Goal: Contribute content: Contribute content

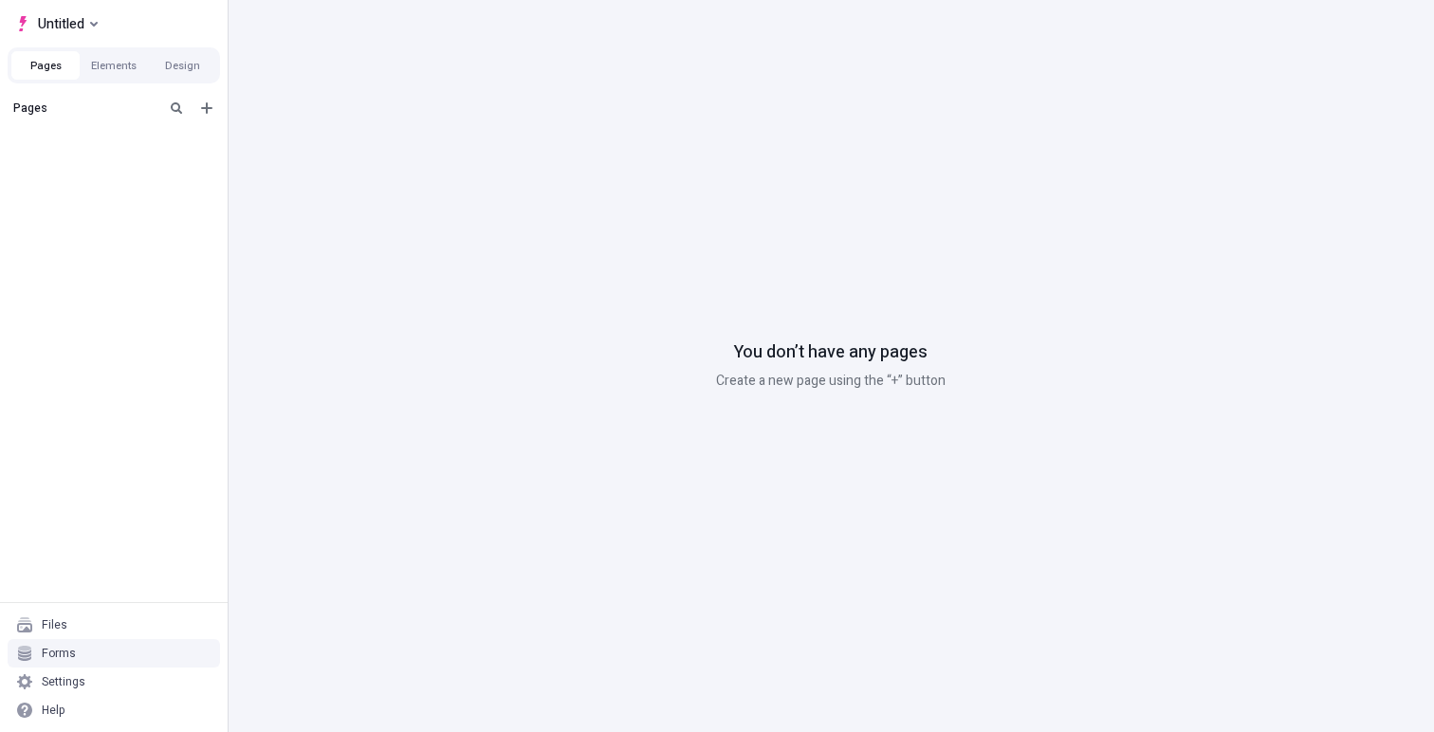
click at [57, 654] on div "Forms" at bounding box center [59, 653] width 34 height 15
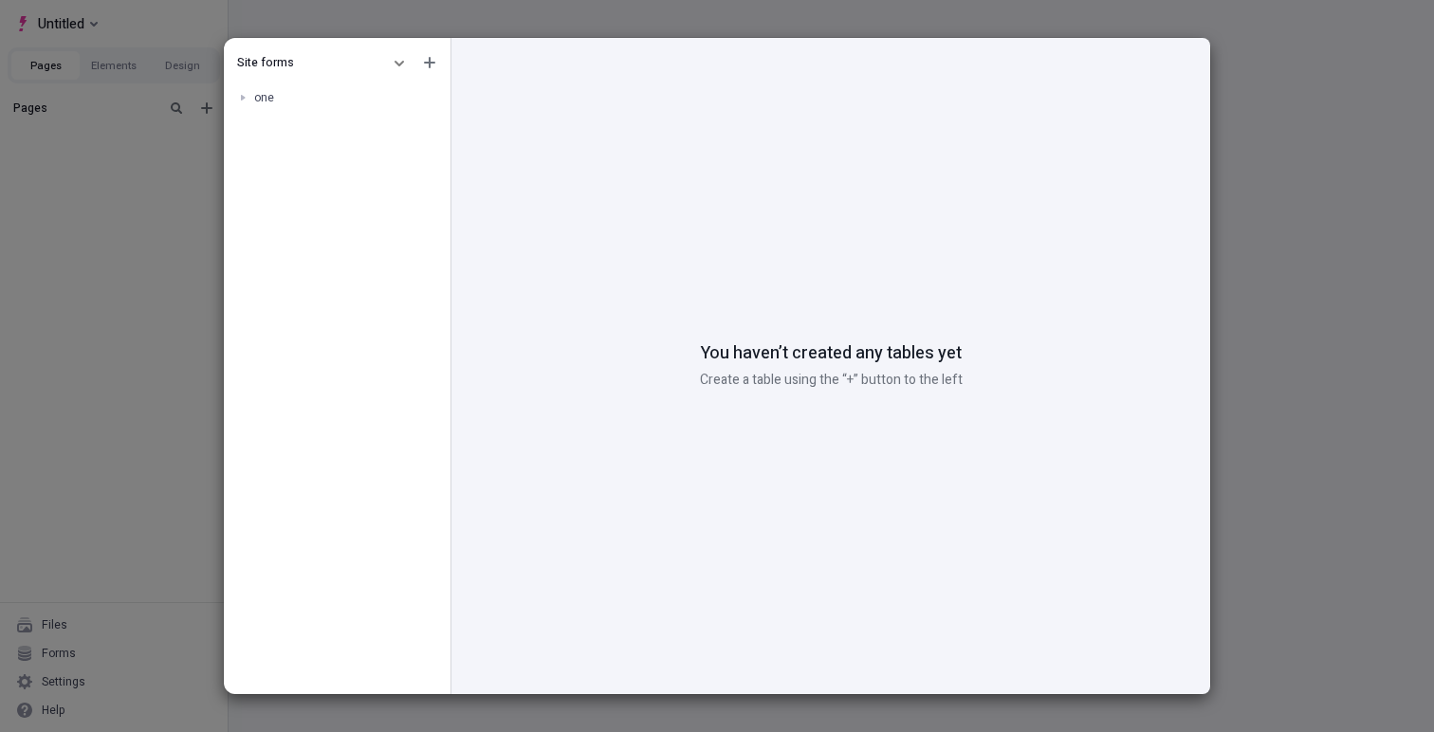
click at [303, 68] on div "Site forms" at bounding box center [308, 62] width 143 height 15
click at [242, 96] on div at bounding box center [242, 97] width 27 height 27
click at [353, 64] on div "Site forms" at bounding box center [308, 62] width 143 height 15
click at [398, 57] on icon "button" at bounding box center [399, 62] width 11 height 11
click at [298, 119] on div "Workspace forms" at bounding box center [279, 124] width 94 height 15
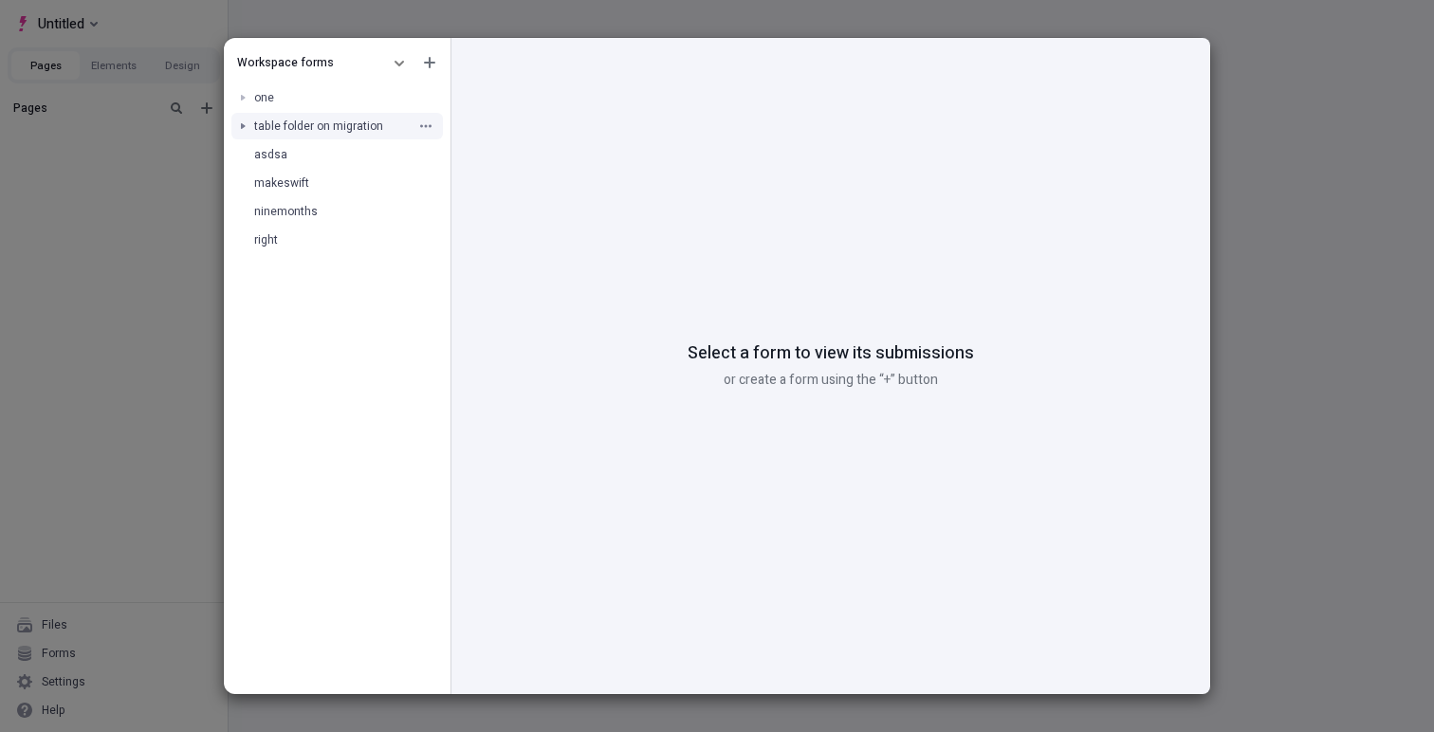
click at [245, 126] on div at bounding box center [242, 126] width 27 height 27
click at [257, 156] on div at bounding box center [260, 154] width 27 height 27
click at [278, 174] on div at bounding box center [277, 183] width 27 height 27
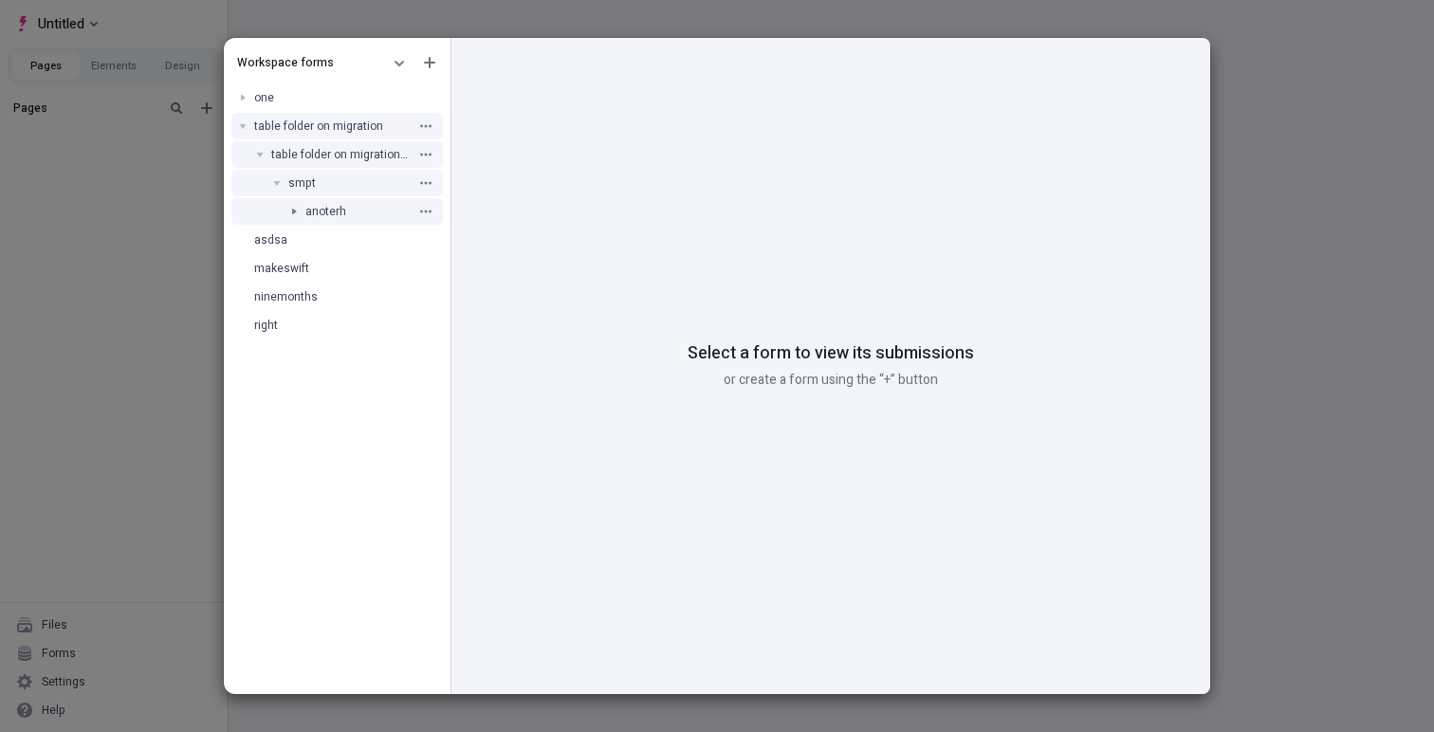
click at [302, 210] on div at bounding box center [294, 211] width 27 height 27
click at [244, 86] on div at bounding box center [242, 97] width 27 height 27
click at [101, 402] on div "Workspace forms one table folder on migration table folder on migration 2 smpt …" at bounding box center [717, 366] width 1434 height 732
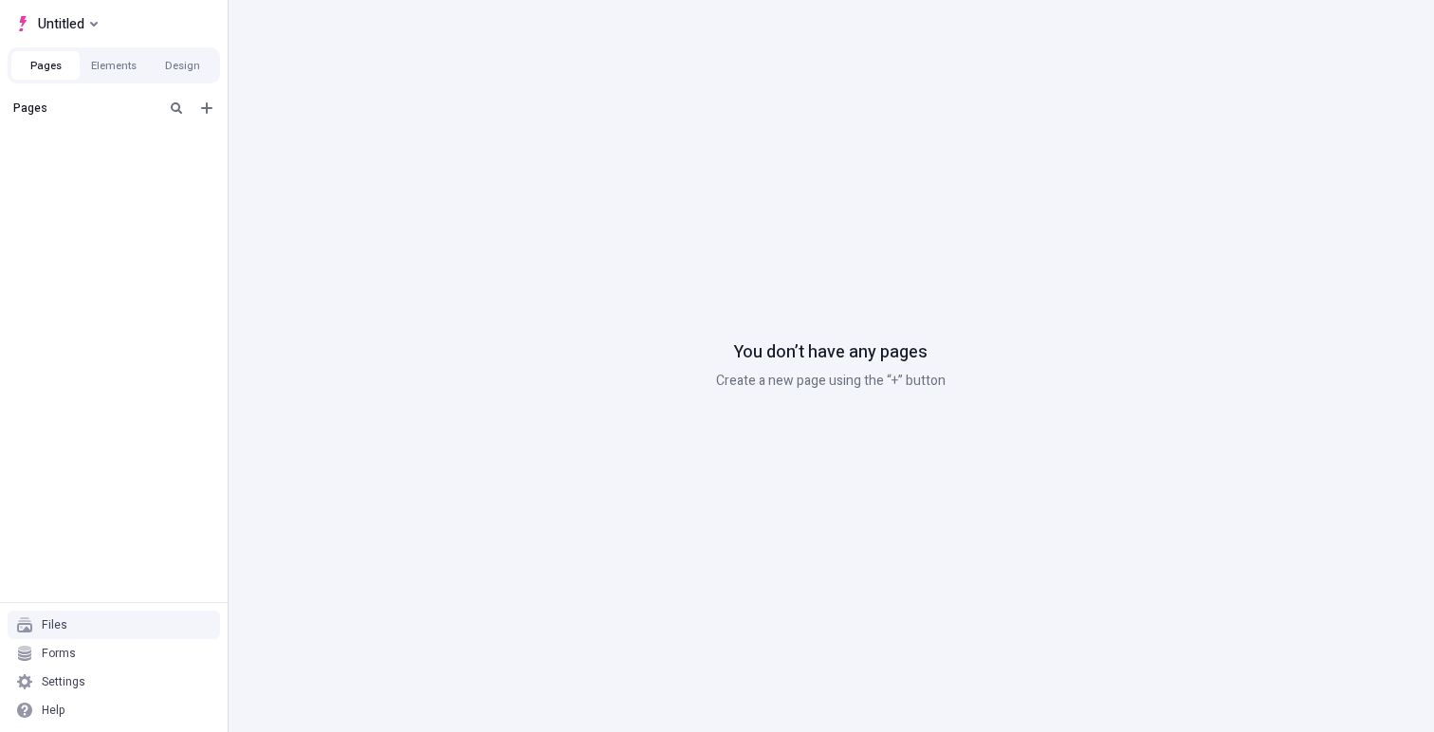
click at [77, 115] on div "Pages" at bounding box center [85, 108] width 144 height 15
click at [218, 115] on div "Pages" at bounding box center [114, 108] width 220 height 34
click at [214, 111] on button "Add new" at bounding box center [206, 108] width 23 height 23
click at [284, 123] on span "Blank page" at bounding box center [319, 118] width 118 height 15
click at [55, 139] on div "Untitled page" at bounding box center [108, 139] width 156 height 15
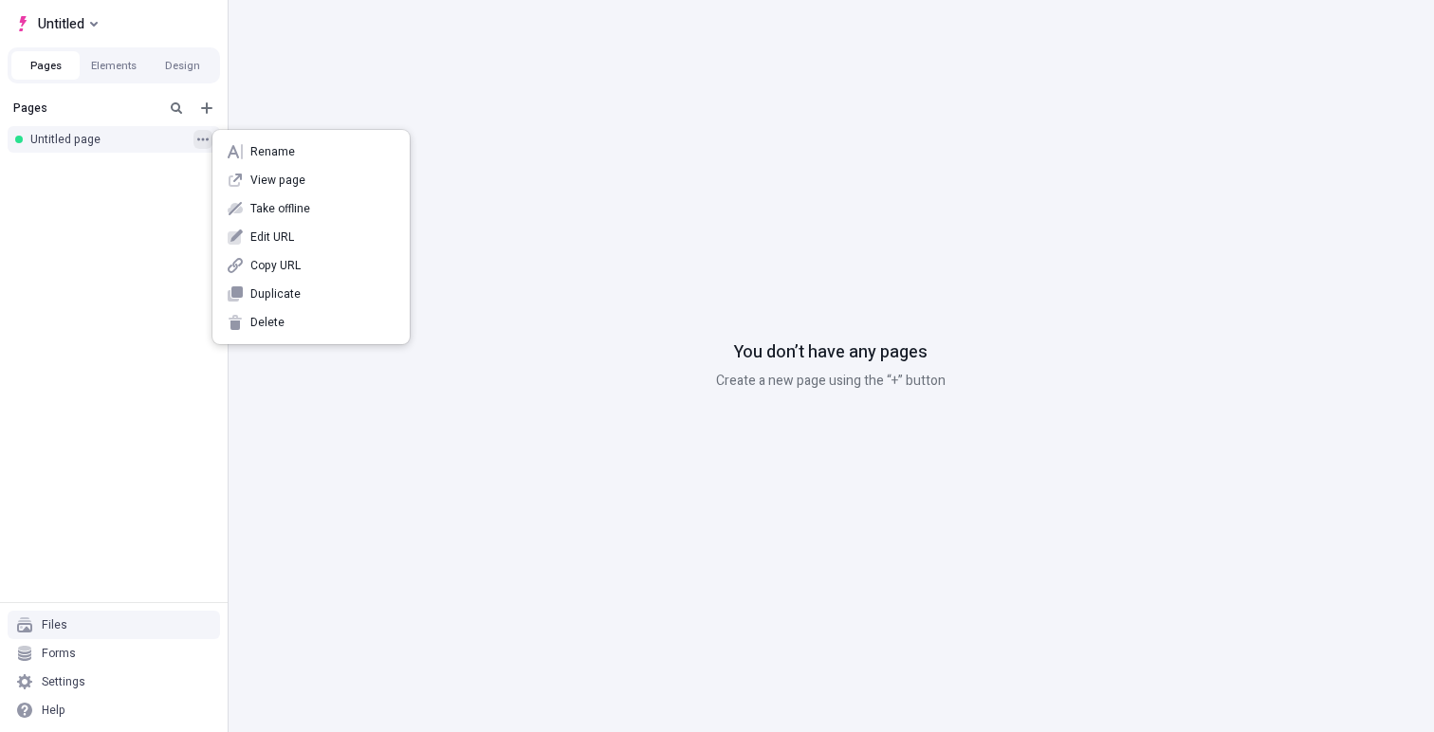
click at [204, 142] on icon "button" at bounding box center [202, 139] width 11 height 11
click at [248, 151] on div "Rename" at bounding box center [310, 152] width 197 height 28
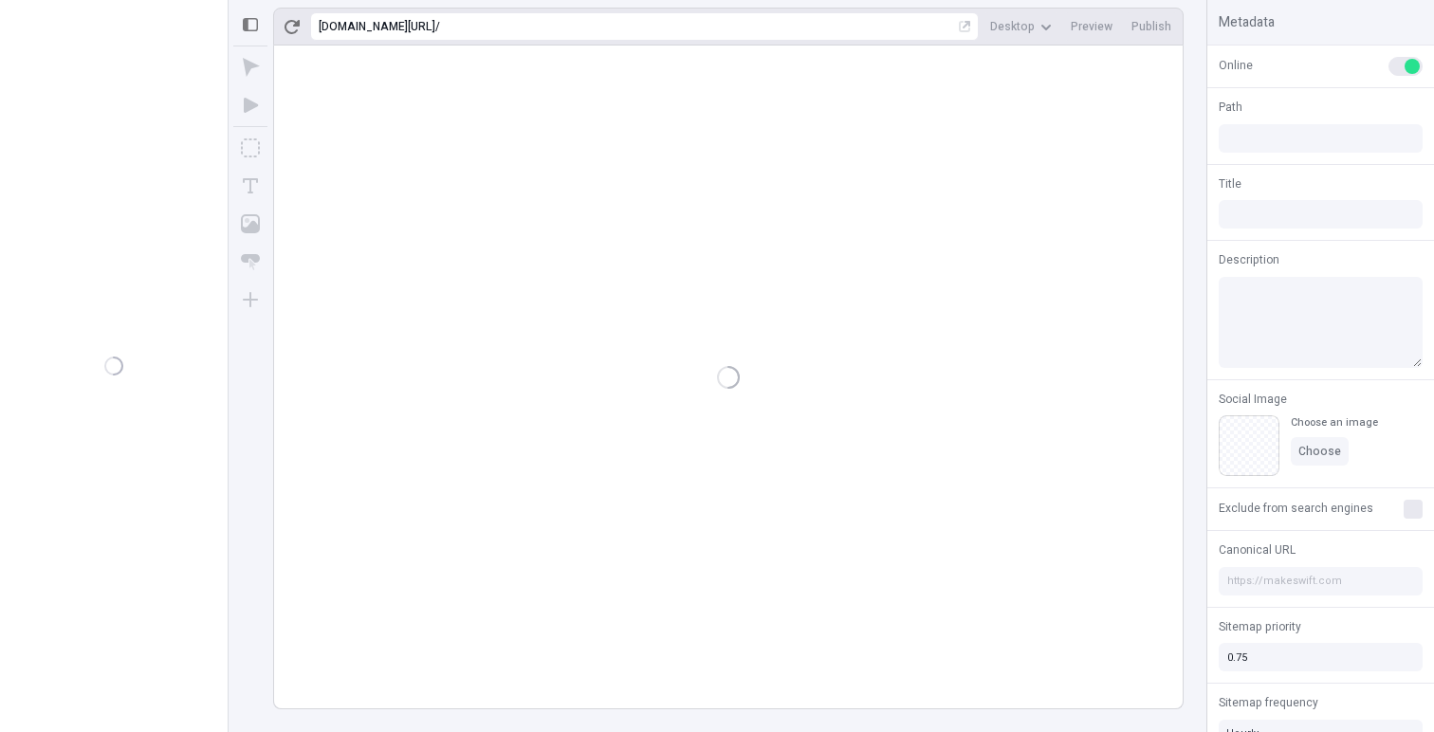
type input "/page"
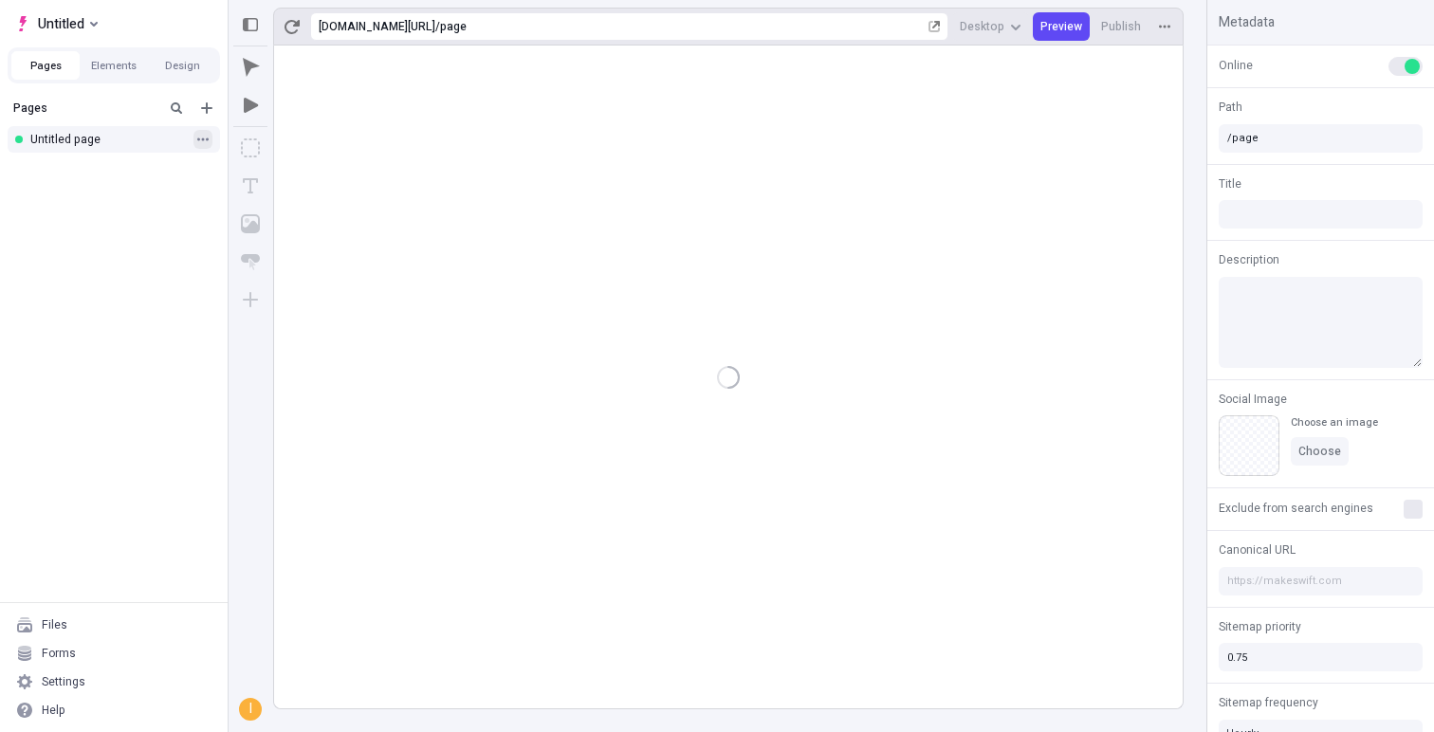
click at [204, 146] on button "button" at bounding box center [202, 139] width 19 height 19
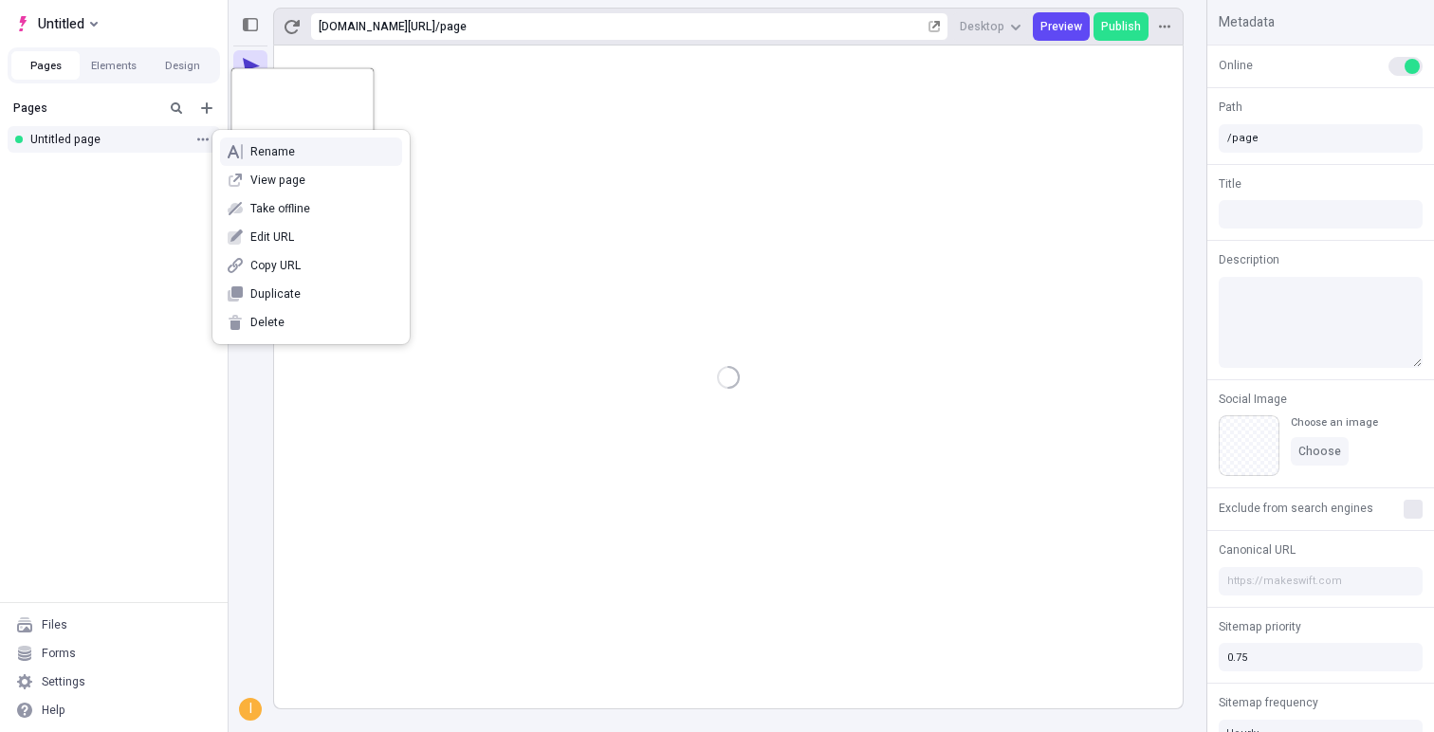
click at [271, 155] on span "Rename" at bounding box center [322, 151] width 144 height 15
type input "main"
click at [576, 186] on div at bounding box center [728, 377] width 908 height 663
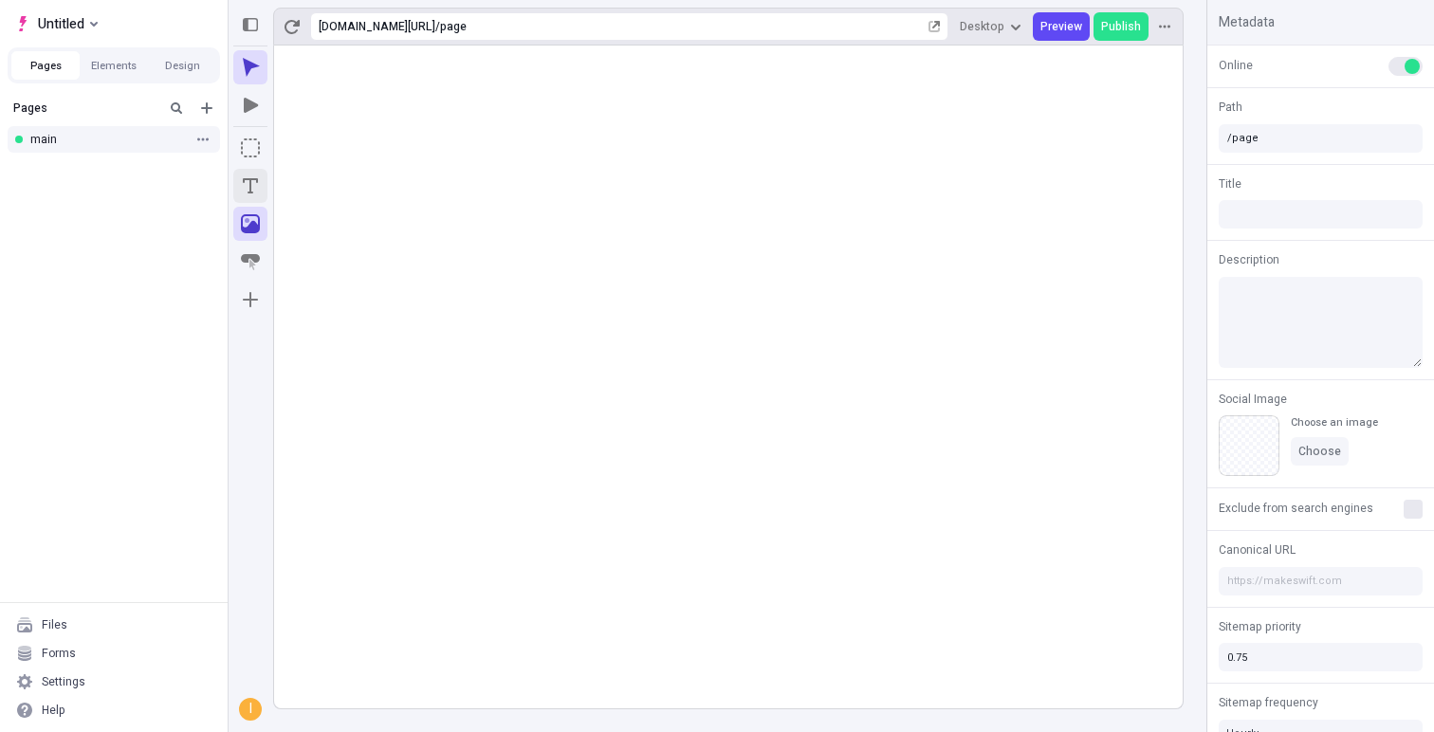
click at [247, 179] on icon "Text" at bounding box center [250, 185] width 15 height 15
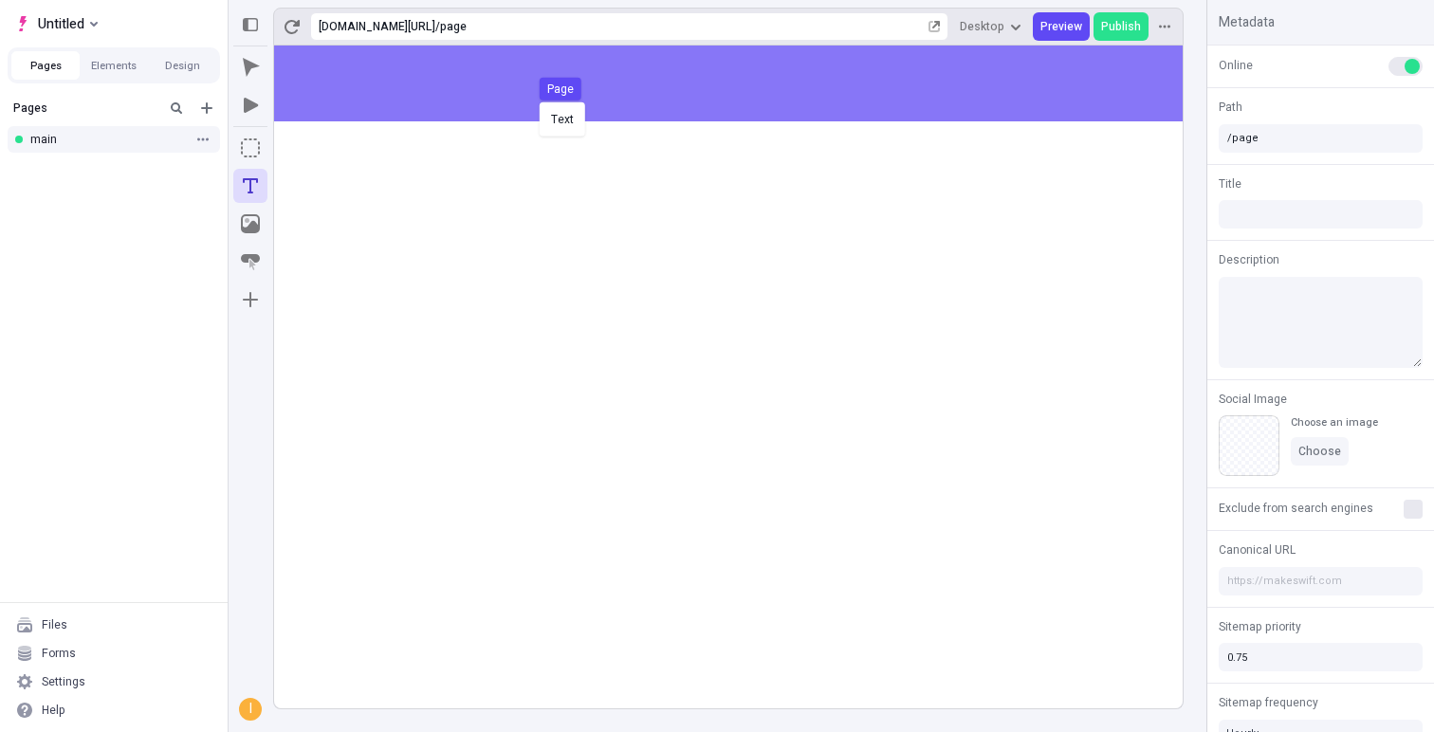
click at [552, 94] on div "Text Page" at bounding box center [717, 366] width 1434 height 732
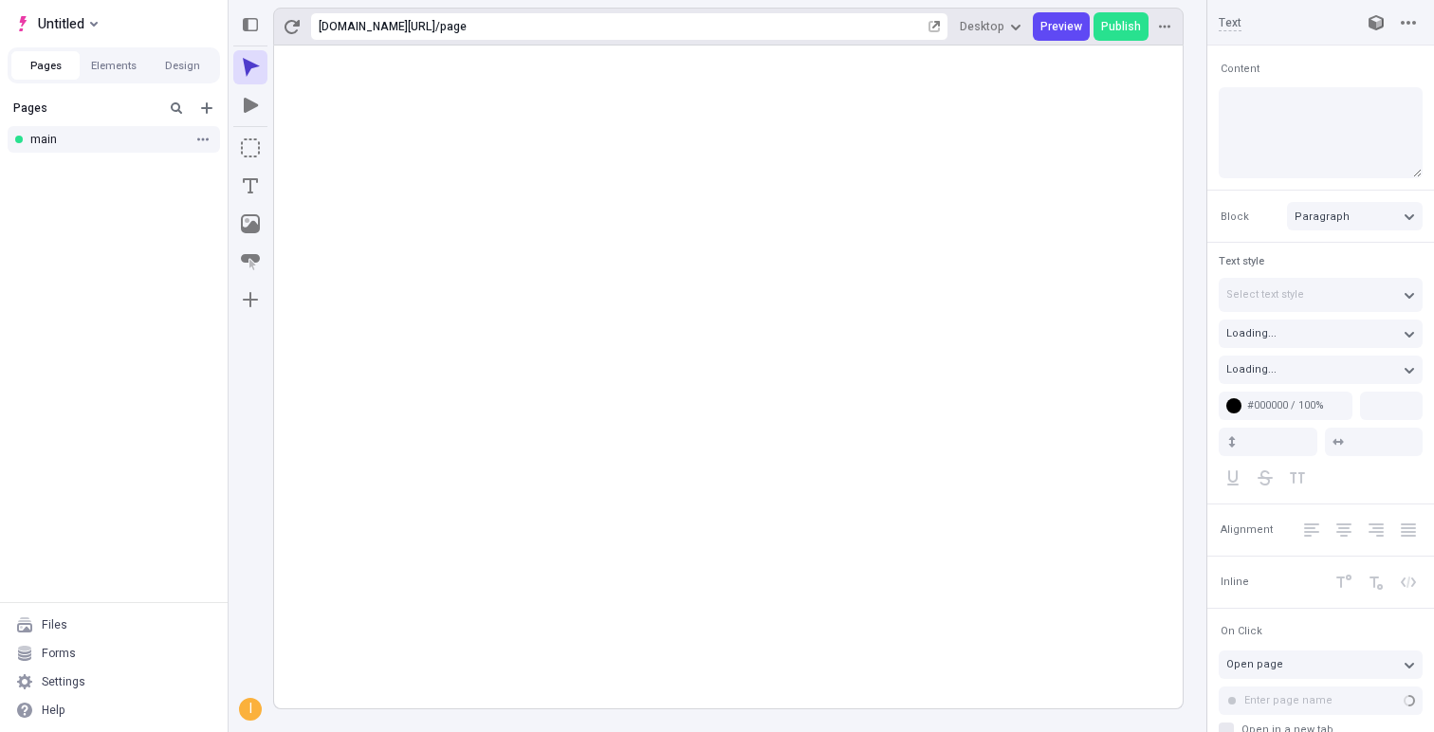
type textarea "Synergistically initiate global manufactured products, then compellingly transf…"
type input "18"
type input "1.5"
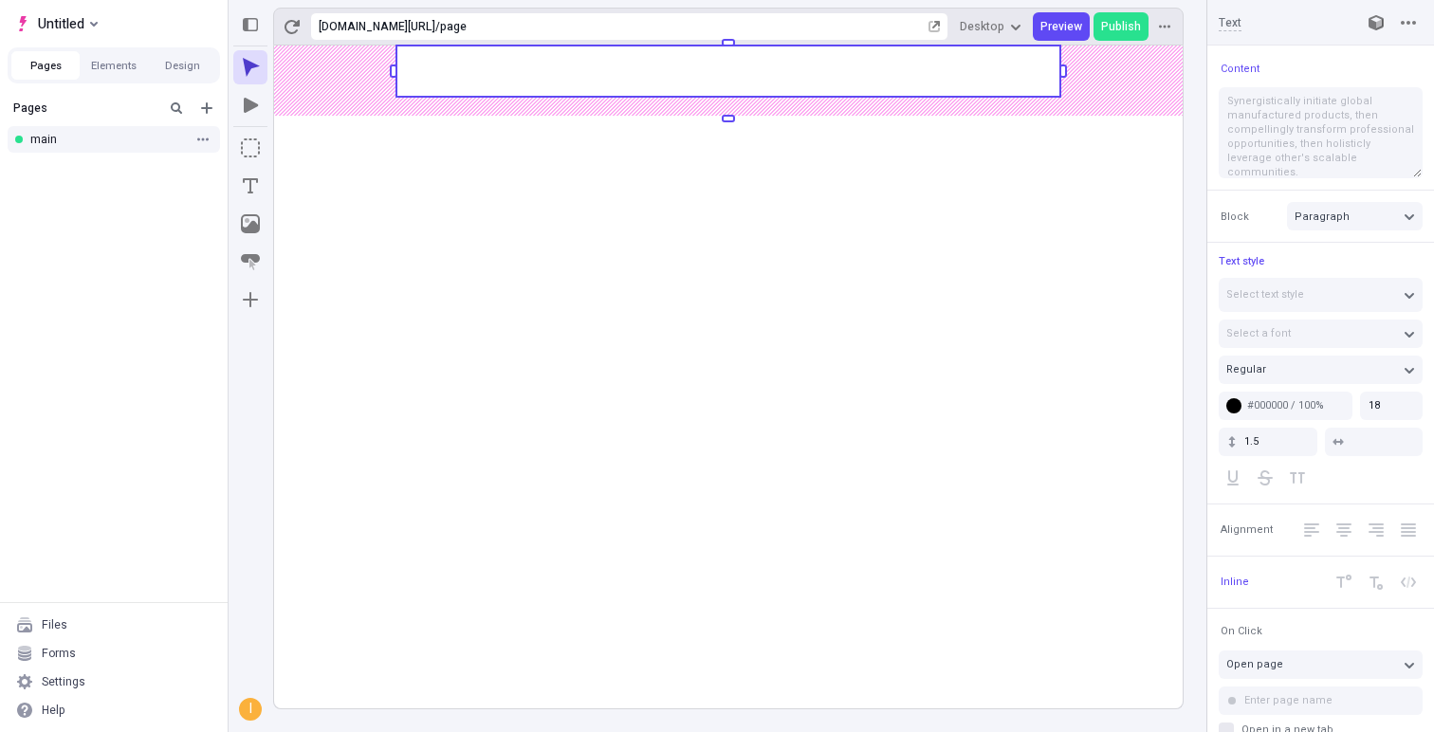
click at [780, 76] on rect at bounding box center [728, 71] width 664 height 51
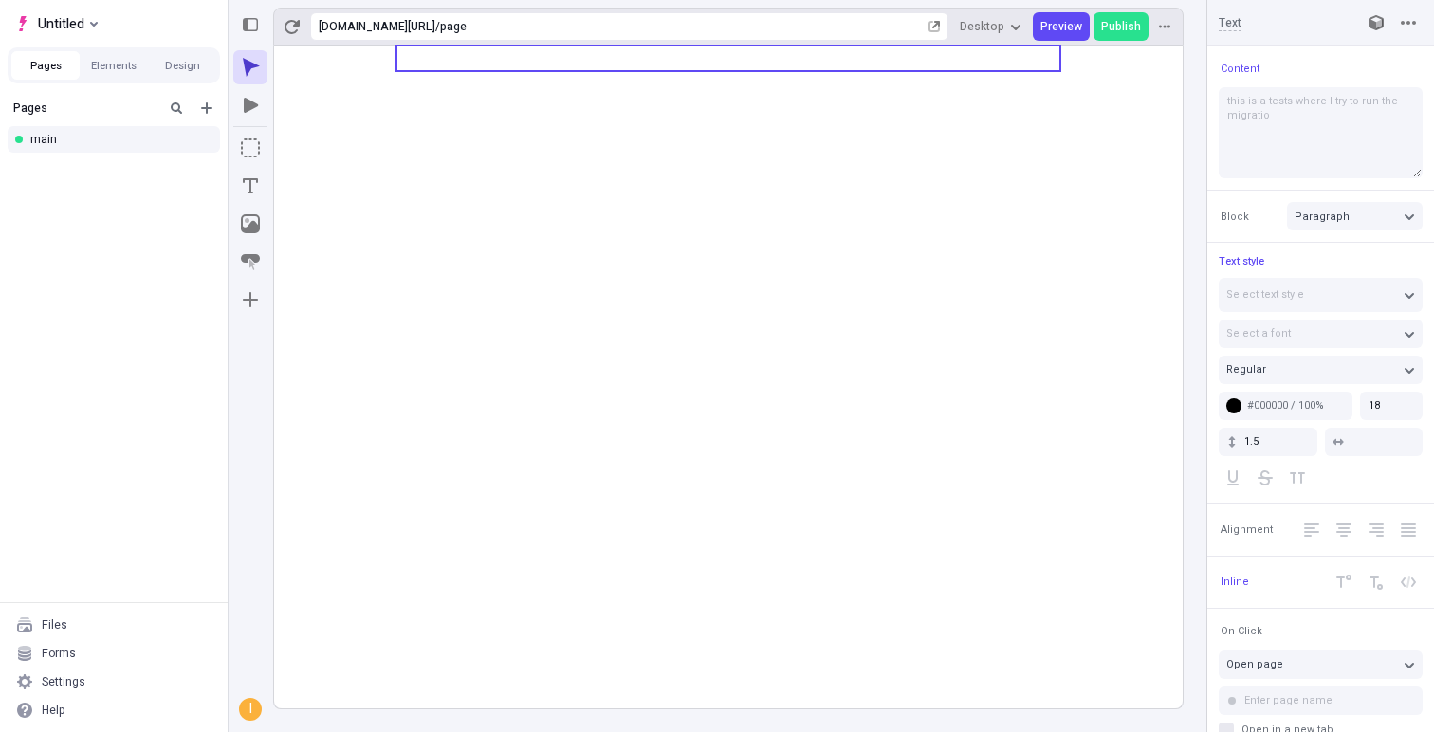
type textarea "this is a tests where I try to run the migration"
click at [691, 209] on icon at bounding box center [728, 377] width 908 height 663
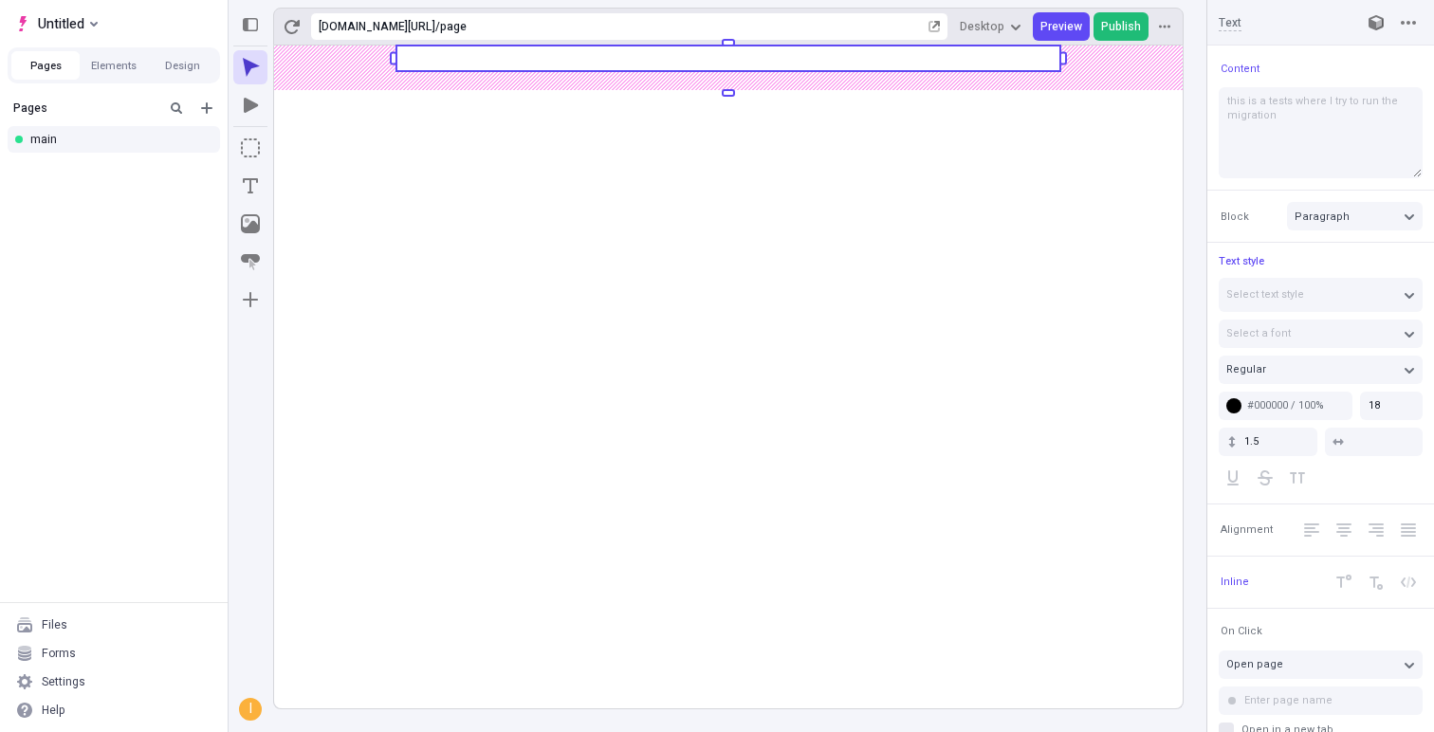
click at [1122, 19] on span "Publish" at bounding box center [1121, 26] width 40 height 15
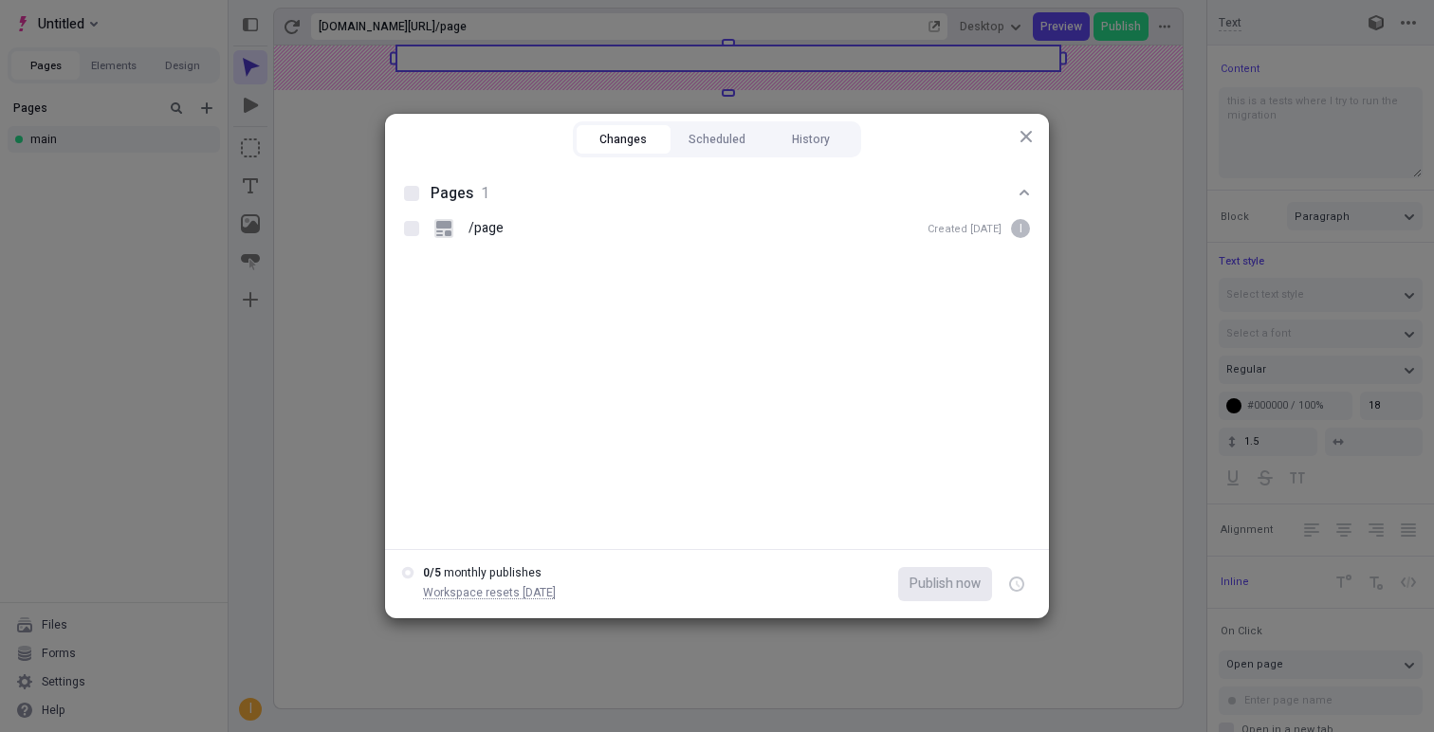
click at [391, 577] on div "0 / 5 monthly publishes Workspace resets 29/10/2025 Publish now" at bounding box center [717, 583] width 664 height 69
click at [404, 577] on circle at bounding box center [408, 573] width 9 height 9
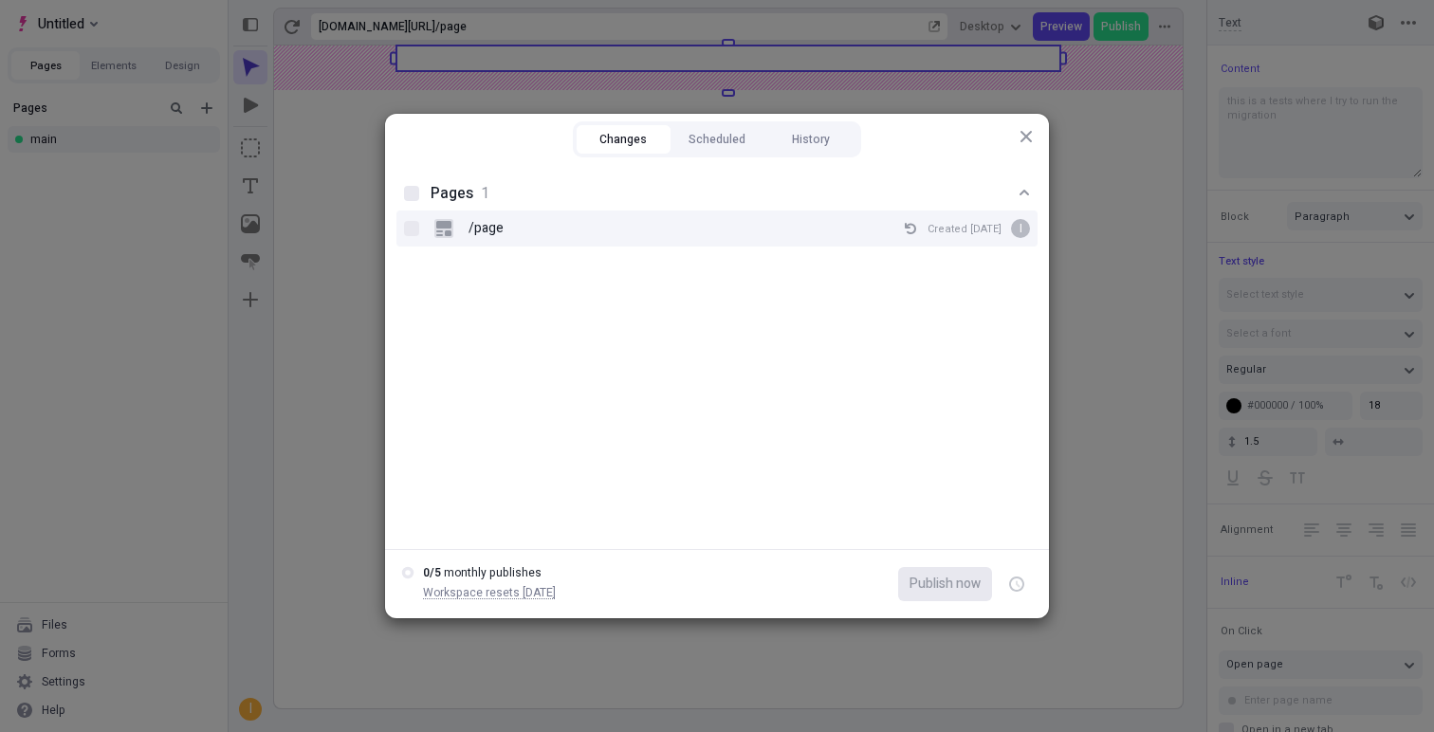
click at [431, 237] on div "/page Created Oct 10 i" at bounding box center [716, 229] width 641 height 36
click at [413, 229] on input "/page Created Oct 10 i" at bounding box center [412, 229] width 1 height 1
checkbox input "true"
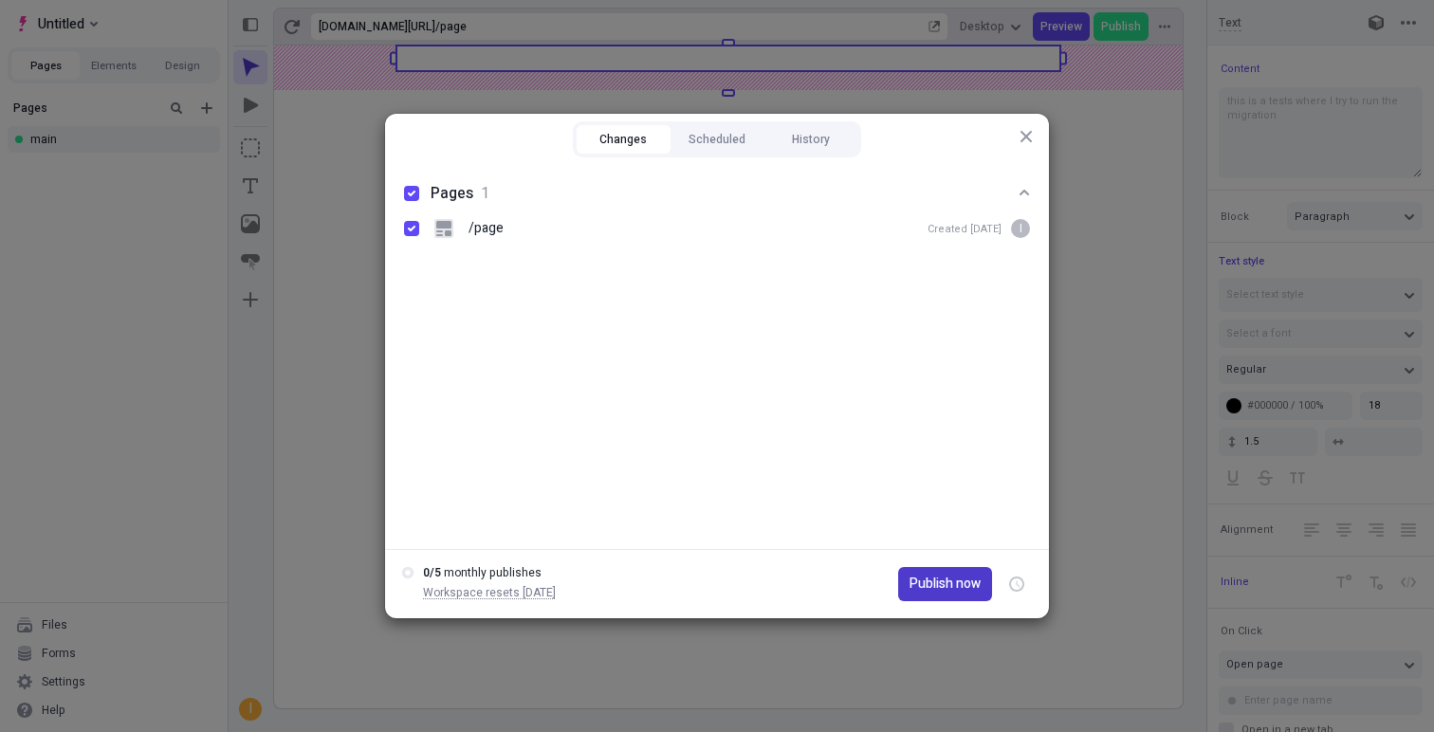
click at [940, 578] on span "Publish now" at bounding box center [944, 584] width 71 height 21
checkbox input "true"
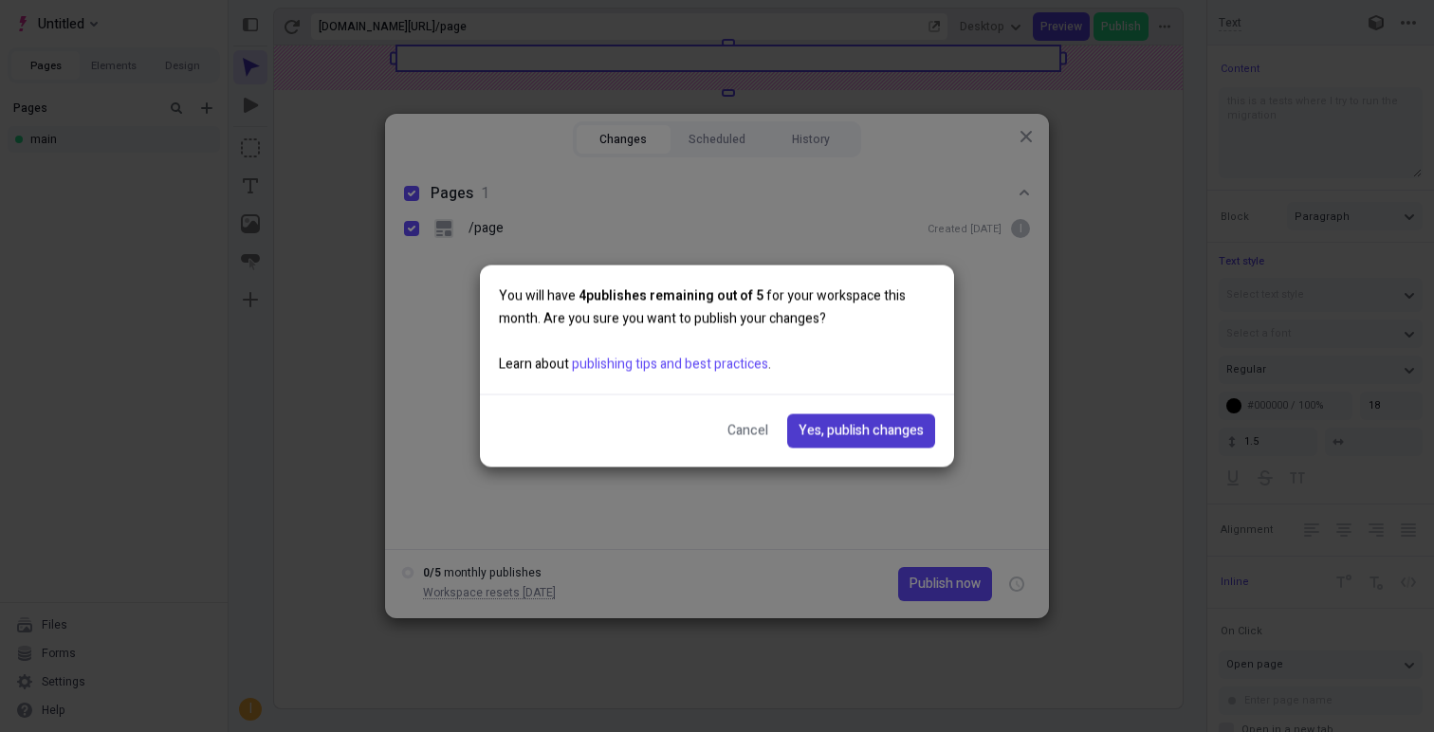
click at [881, 431] on span "Yes, publish changes" at bounding box center [860, 431] width 125 height 21
